Goal: Check status

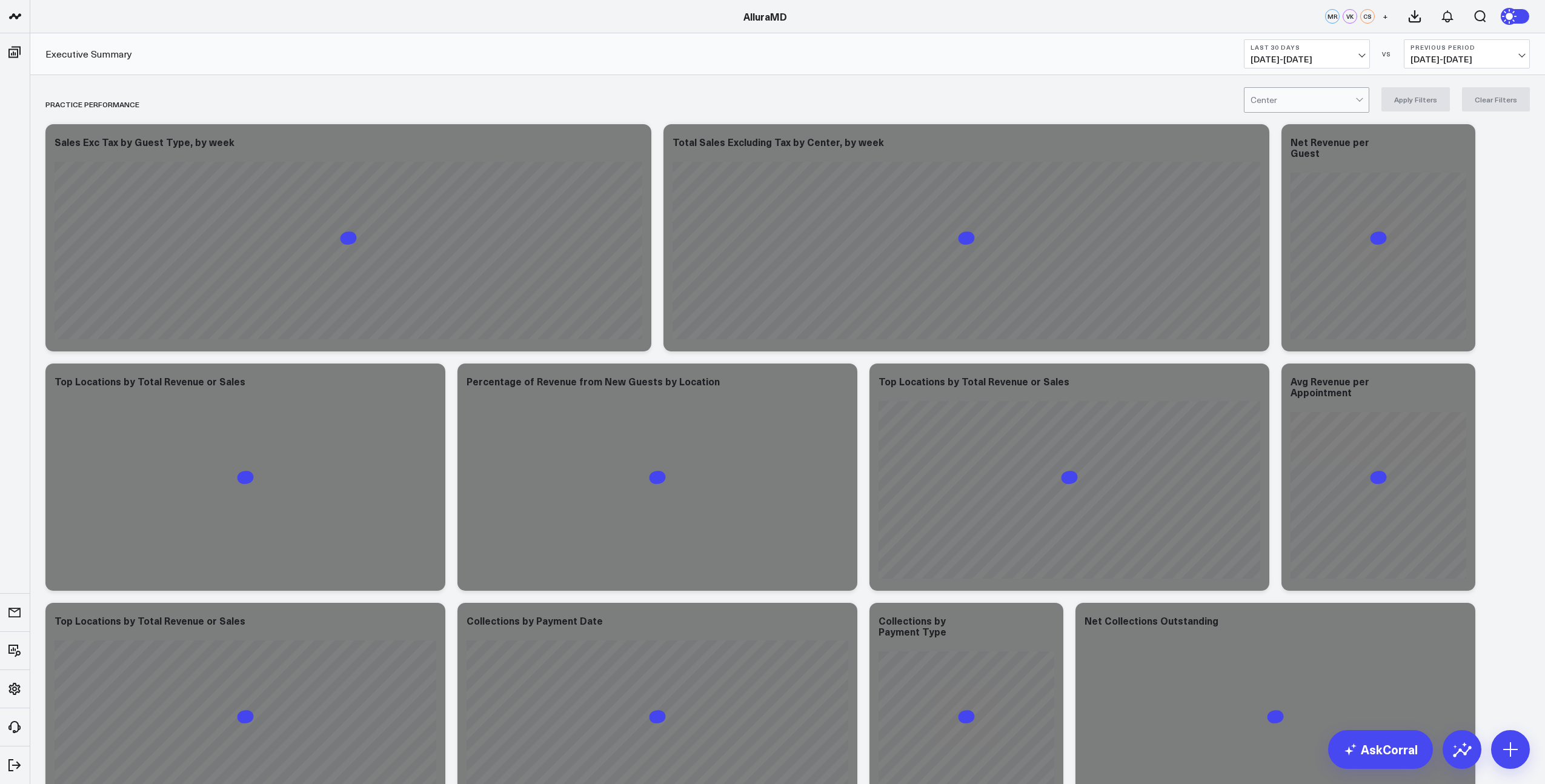
click at [1293, 68] on button "Last 30 Days [DATE] - [DATE]" at bounding box center [1307, 54] width 126 height 29
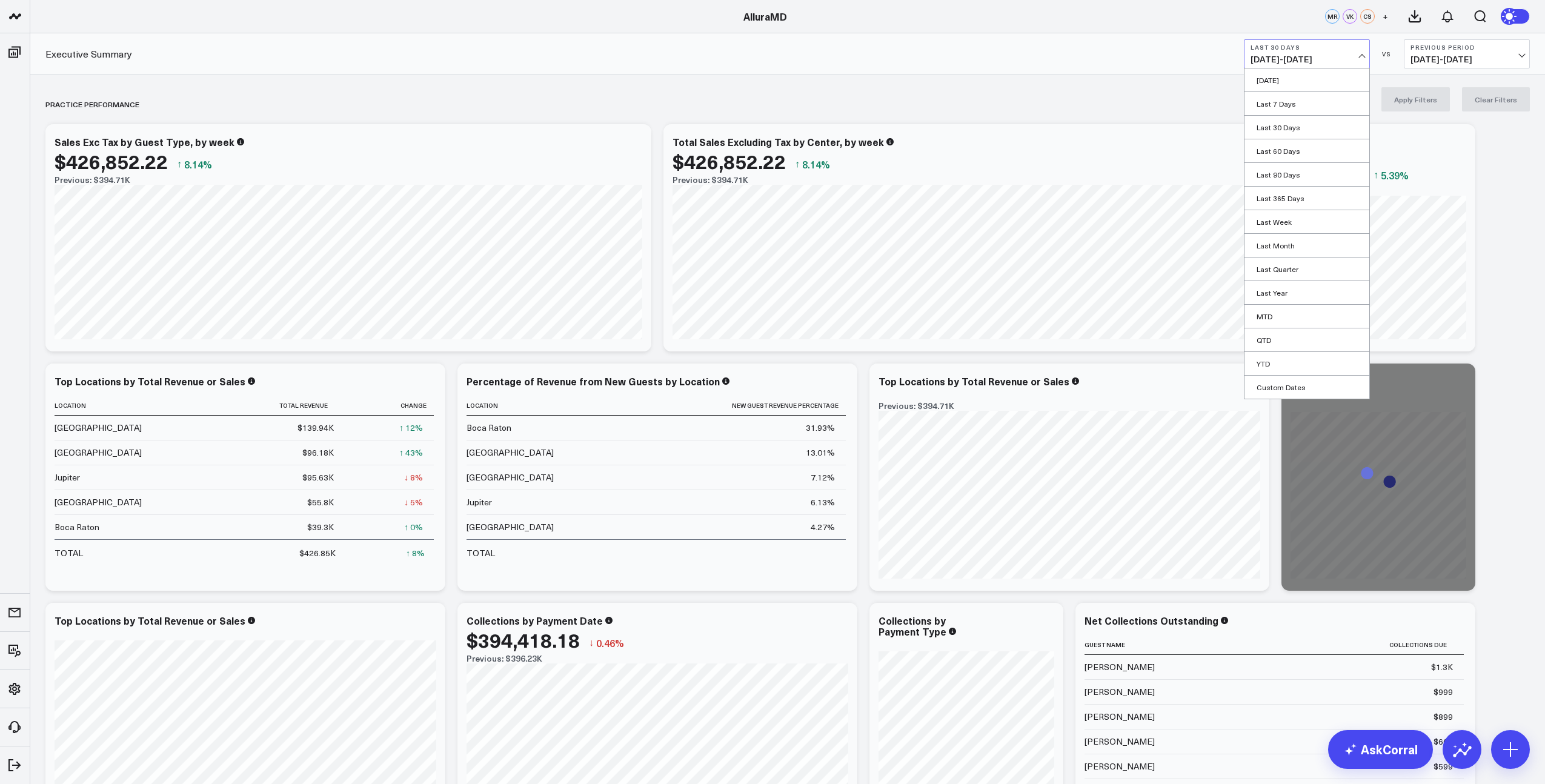
click at [1273, 320] on link "MTD" at bounding box center [1307, 316] width 125 height 23
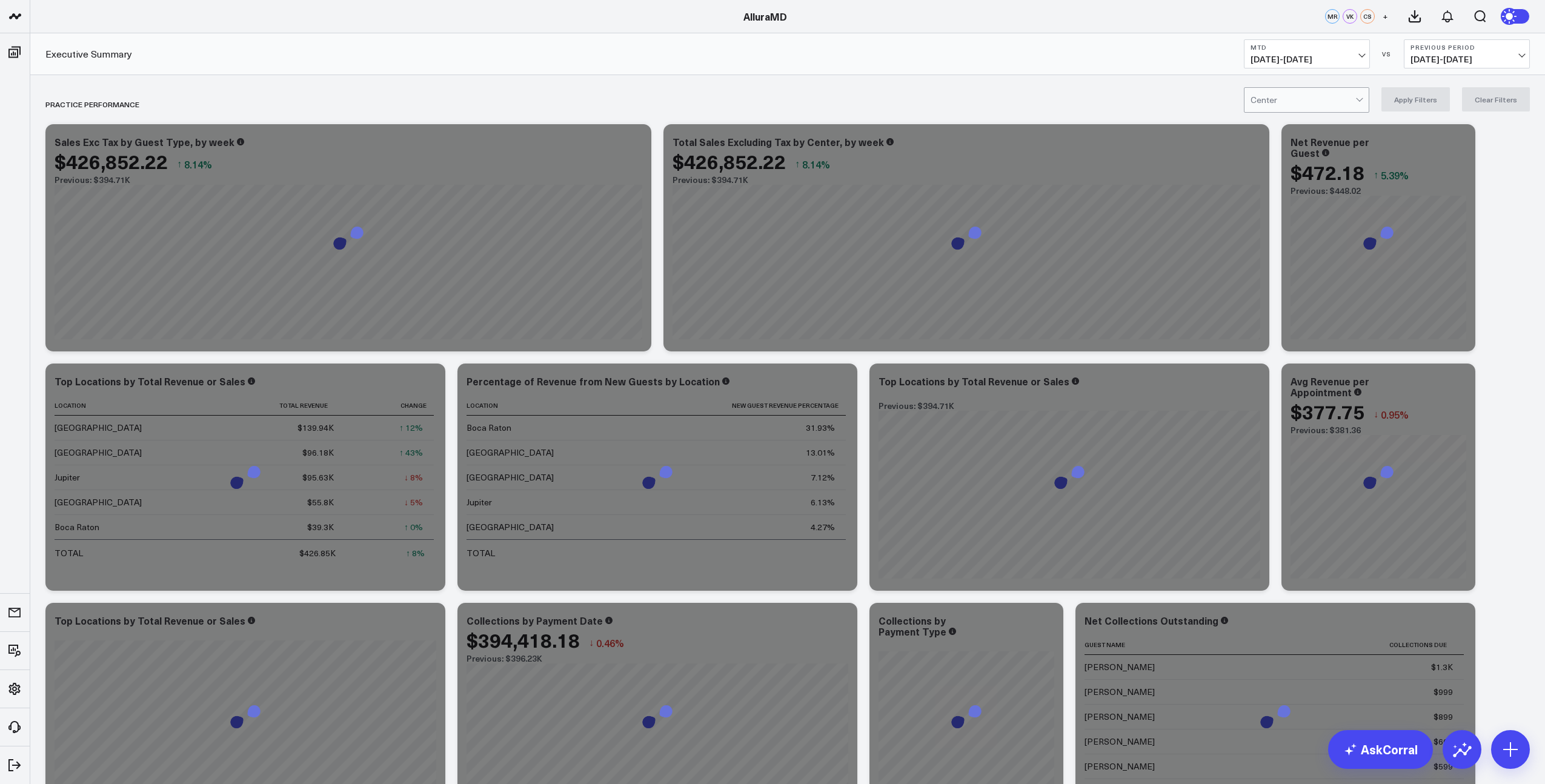
click at [1452, 62] on span "[DATE] - [DATE]" at bounding box center [1467, 59] width 112 height 10
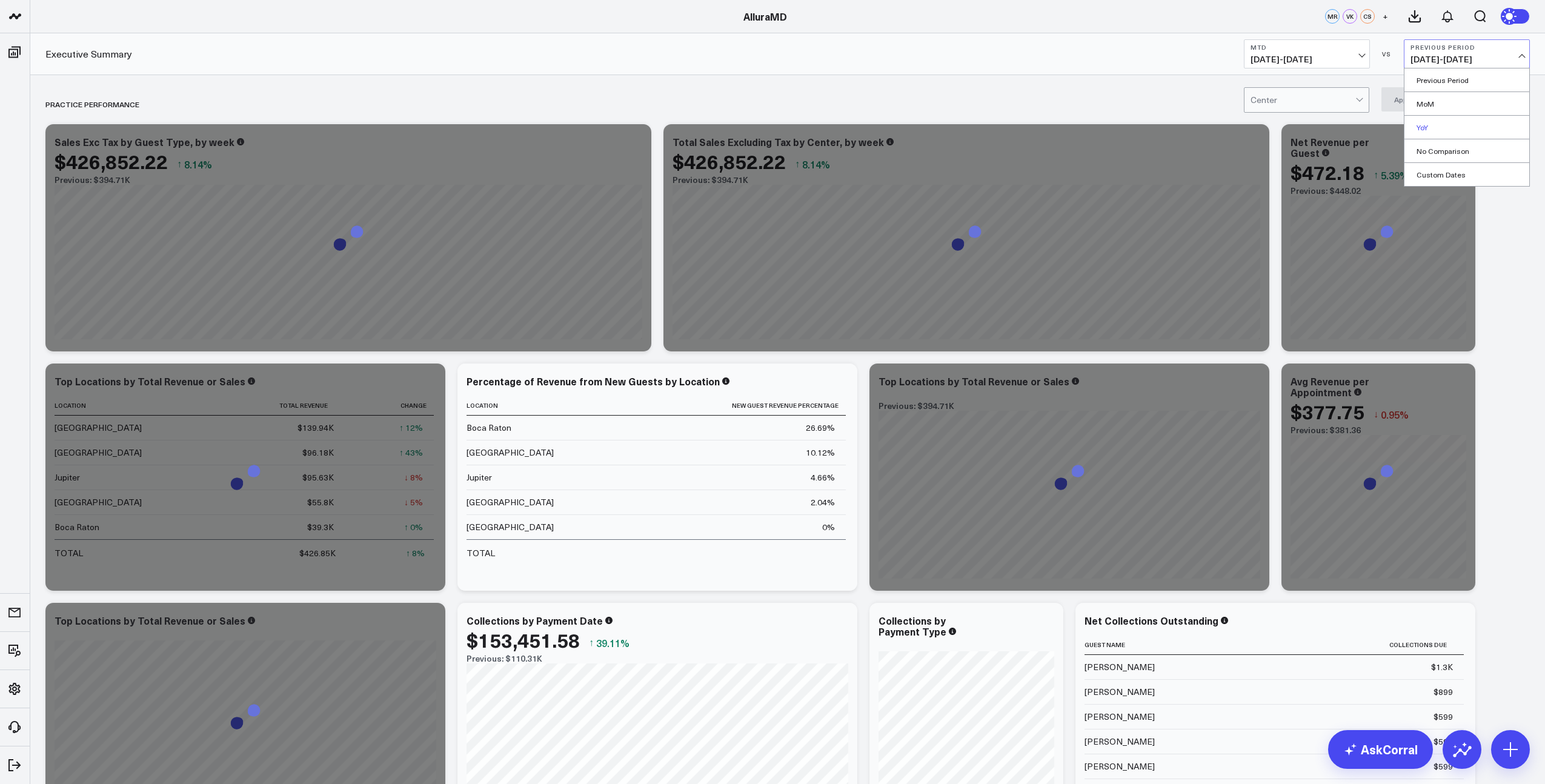
click at [1435, 128] on link "YoY" at bounding box center [1467, 127] width 125 height 23
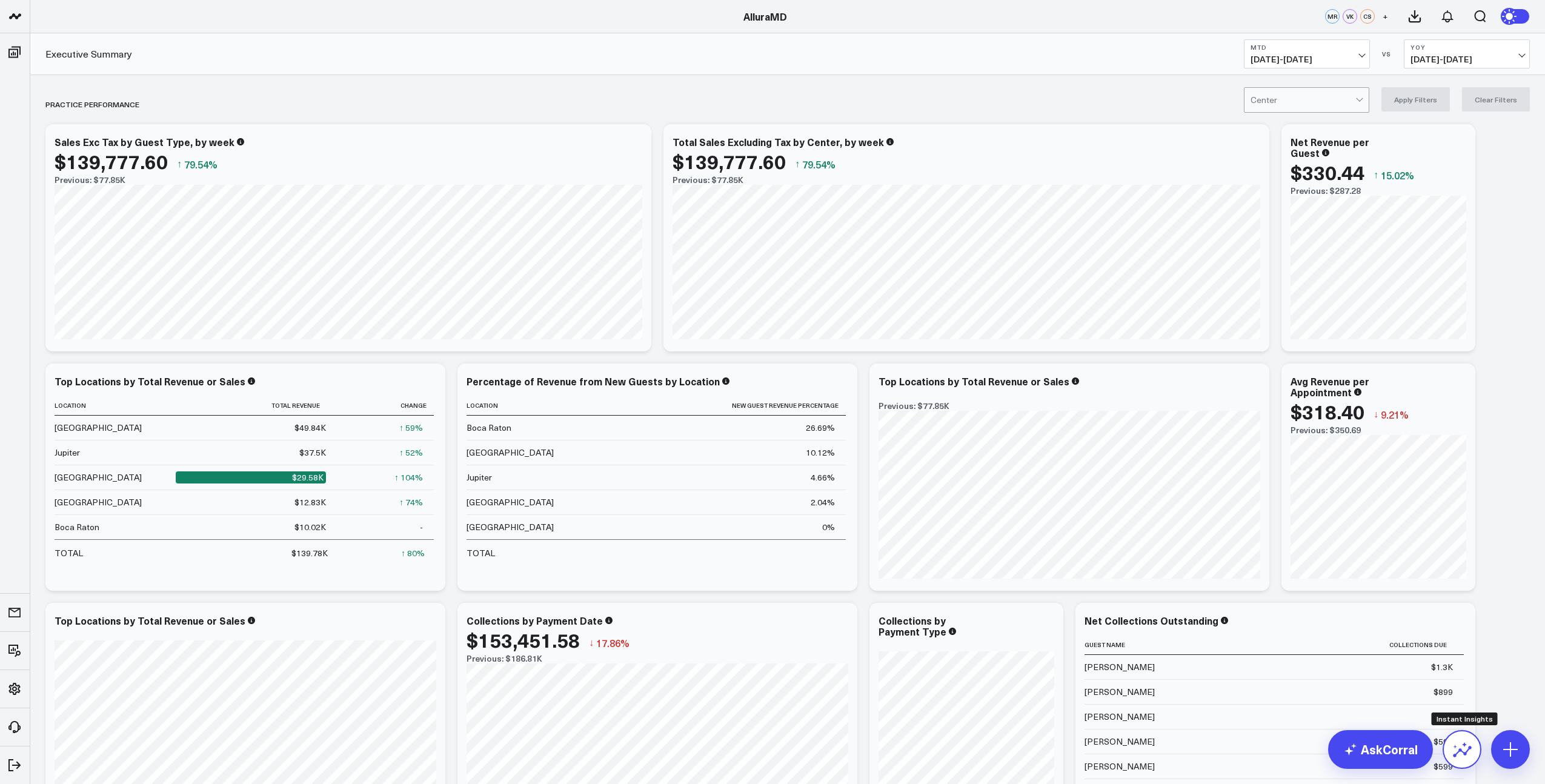
click at [1467, 754] on icon at bounding box center [1462, 749] width 19 height 19
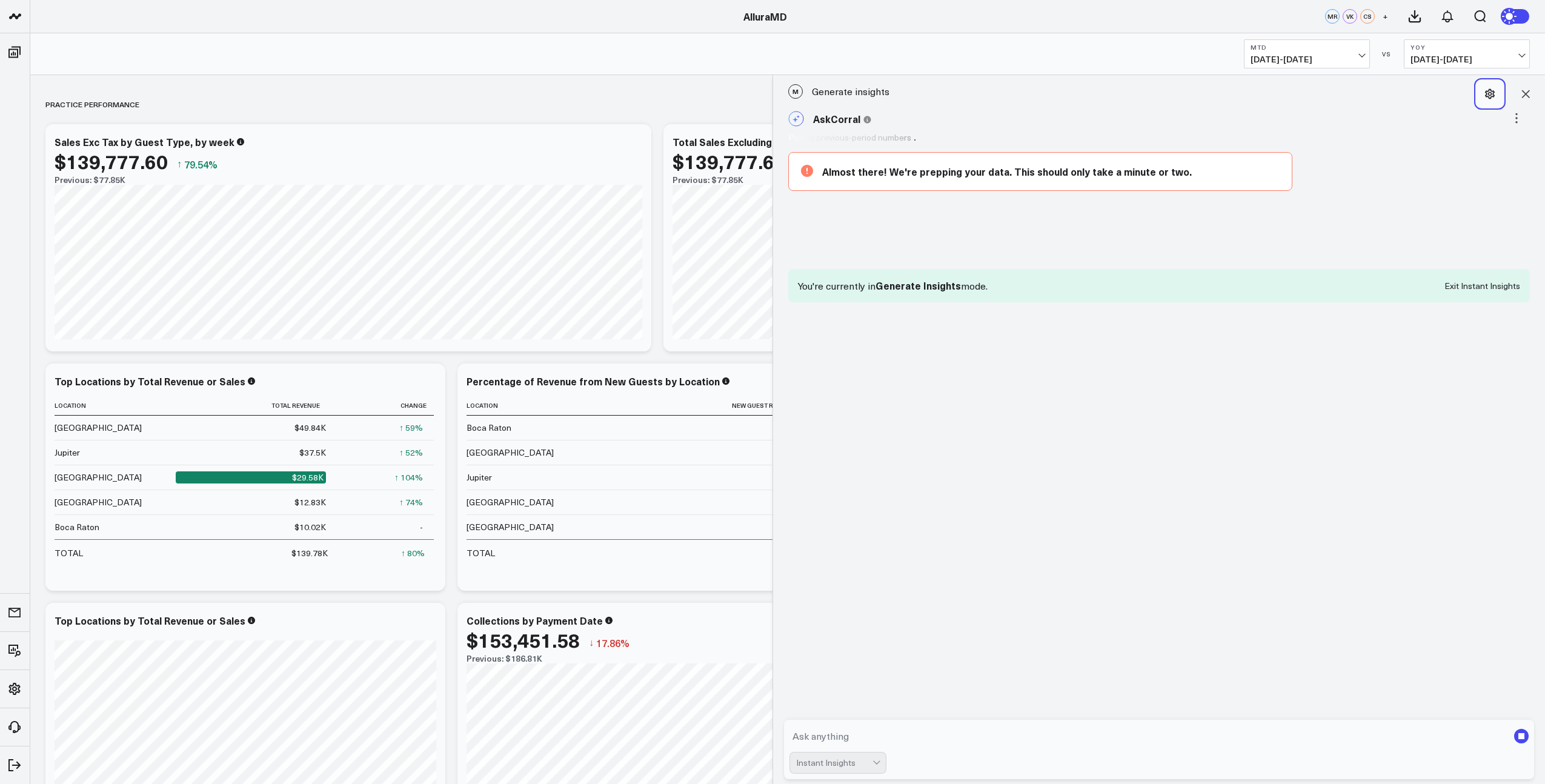
click at [1492, 95] on icon at bounding box center [1490, 94] width 12 height 12
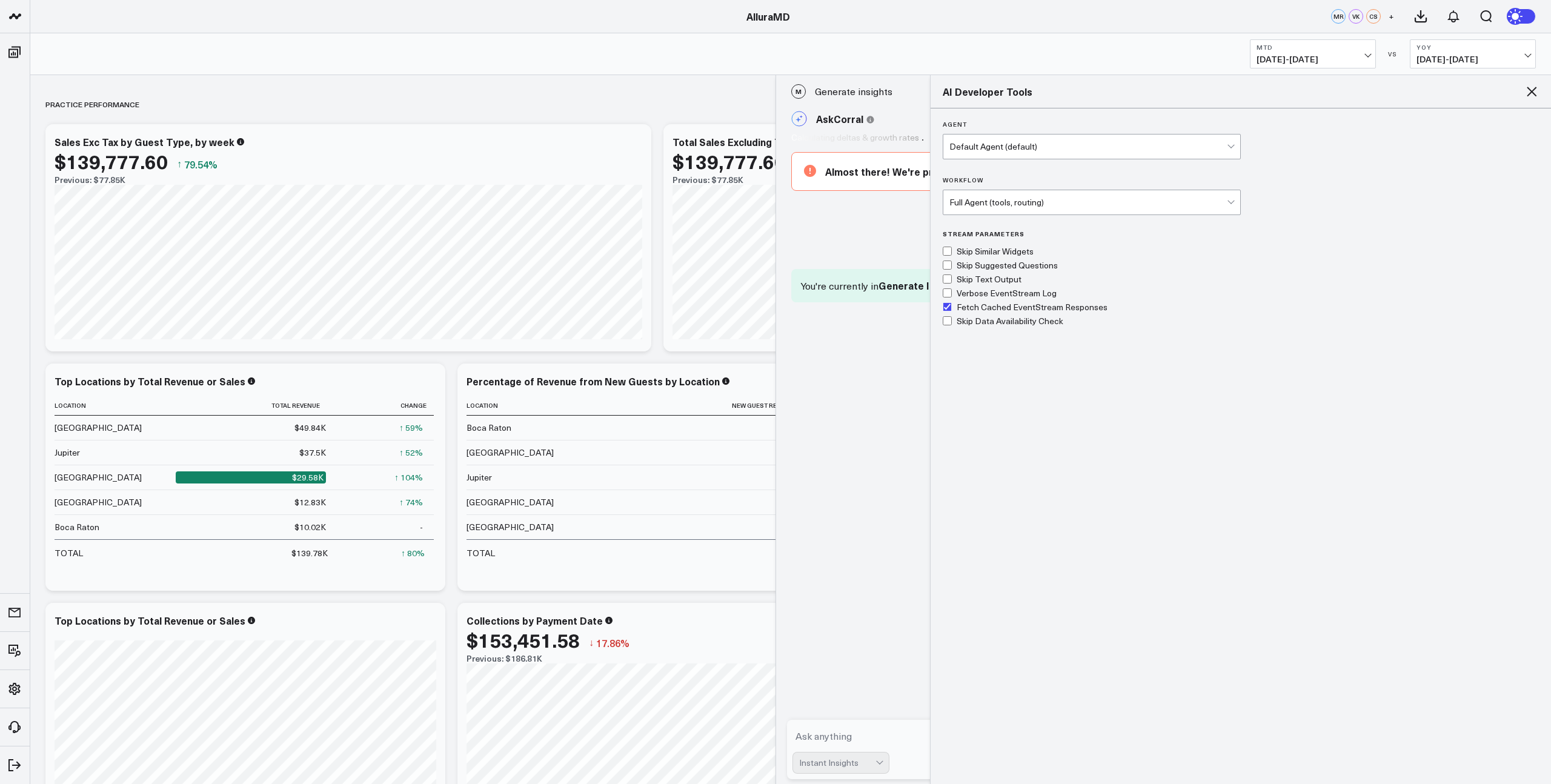
click at [1228, 146] on div at bounding box center [1232, 147] width 11 height 24
click at [1528, 93] on icon at bounding box center [1532, 91] width 14 height 14
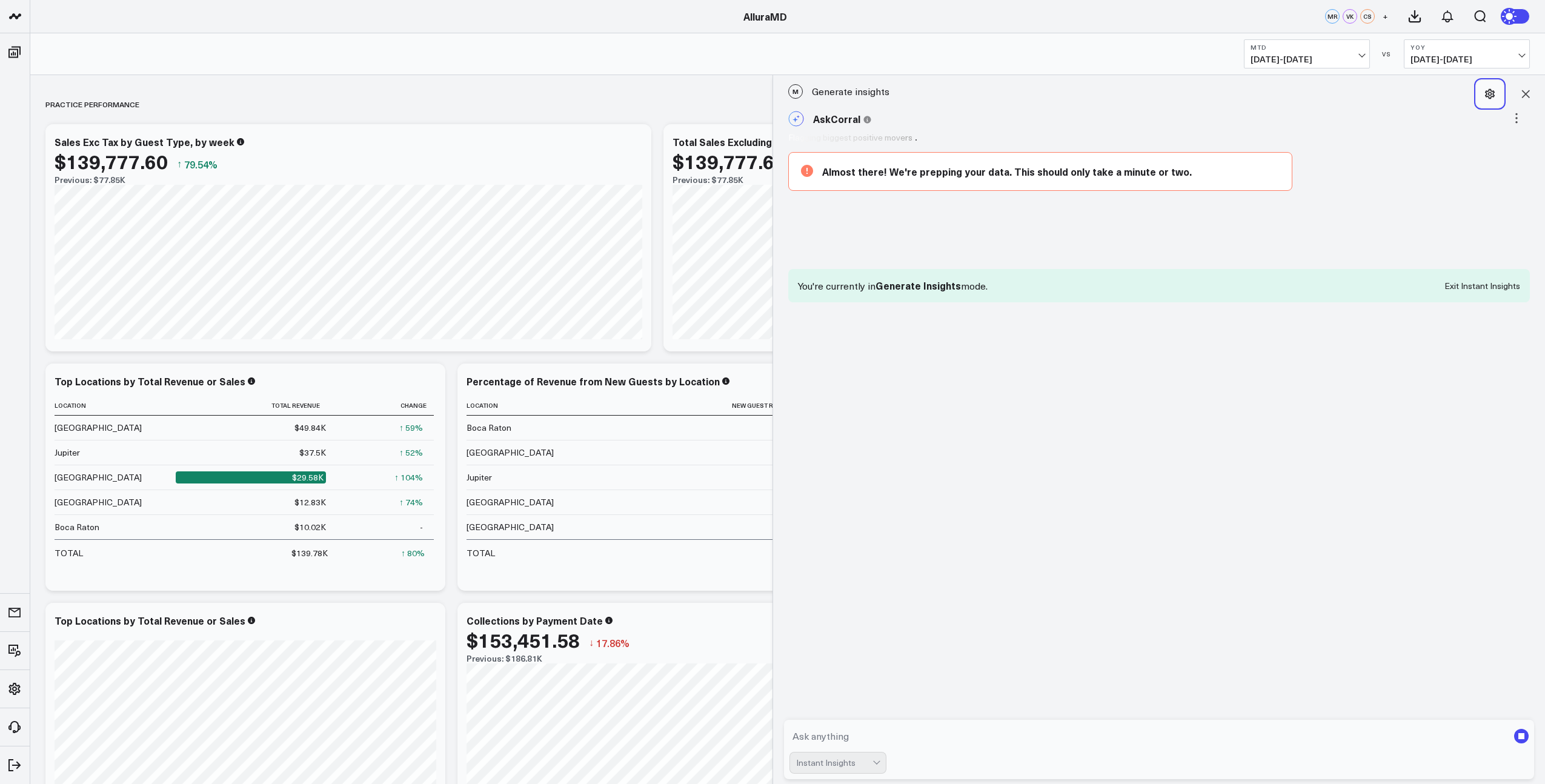
click at [1490, 99] on icon at bounding box center [1490, 94] width 10 height 11
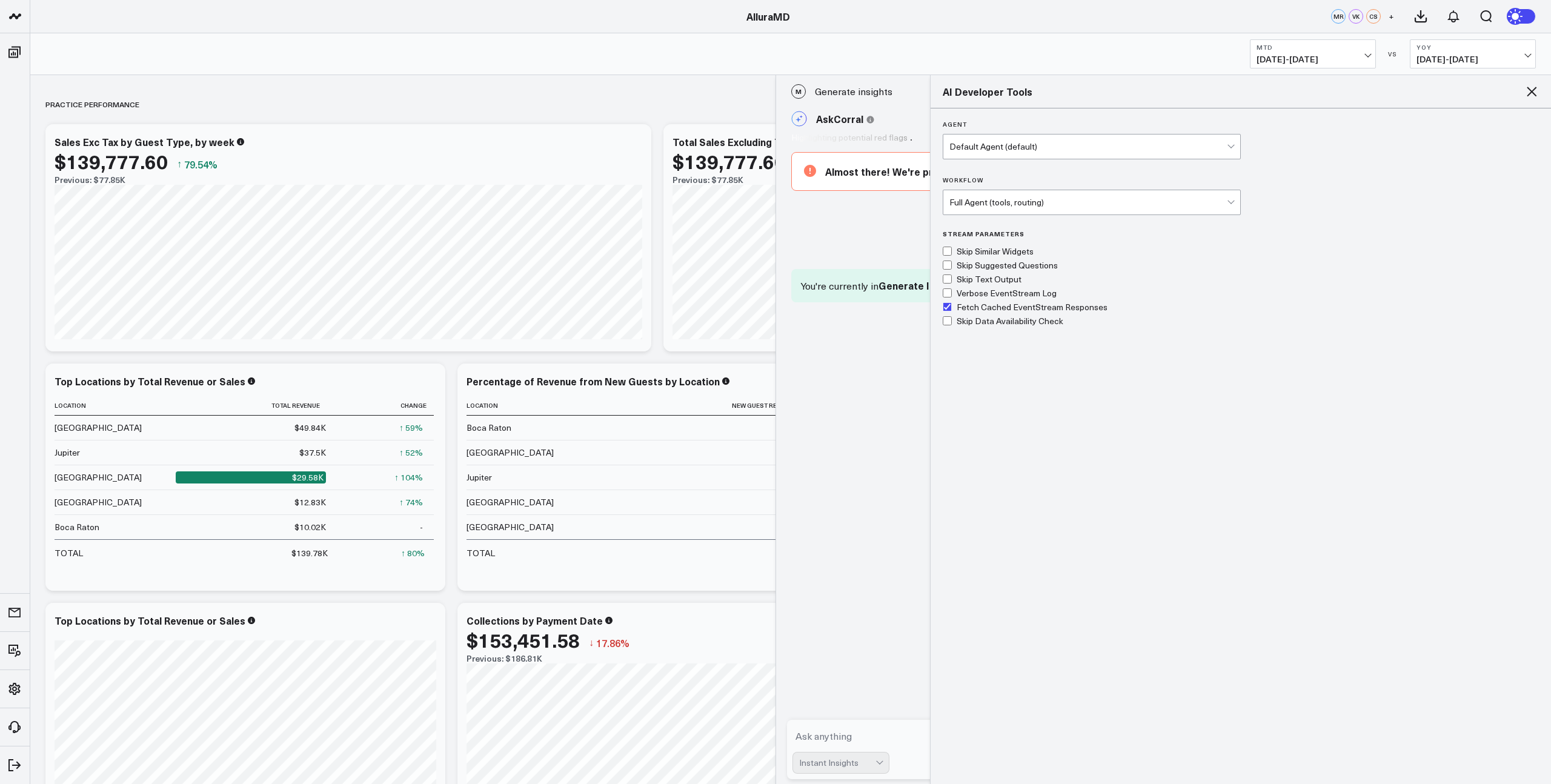
click at [1226, 202] on div "Full Agent (tools, routing)" at bounding box center [1088, 202] width 277 height 10
click at [1318, 181] on div "Agent Default Agent (default) Workflow Full Agent (tools, routing) Stream Param…" at bounding box center [1241, 223] width 596 height 205
click at [1530, 93] on icon at bounding box center [1532, 91] width 10 height 10
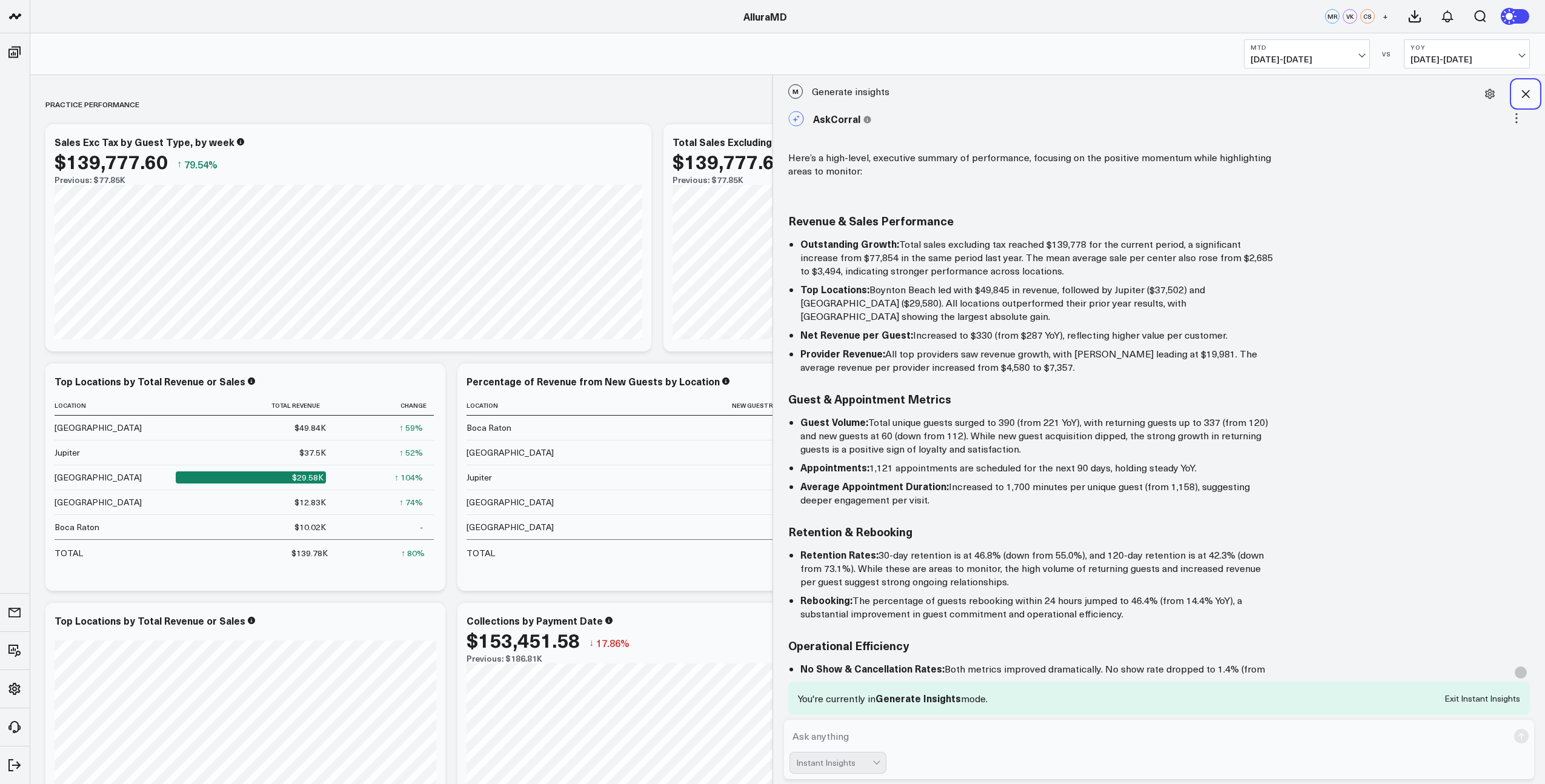
click at [1531, 91] on icon at bounding box center [1526, 94] width 12 height 12
